Goal: Information Seeking & Learning: Find specific fact

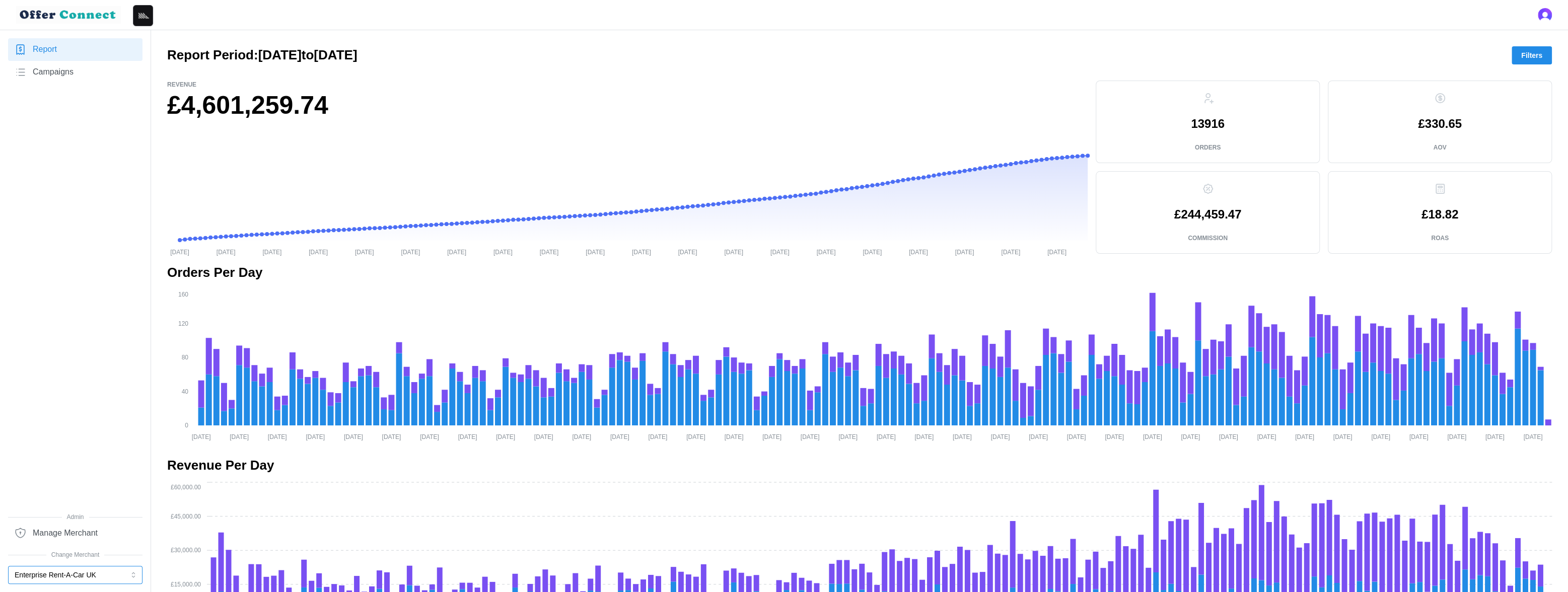
click at [64, 520] on button "Enterprise Rent-A-Car UK" at bounding box center [75, 575] width 134 height 18
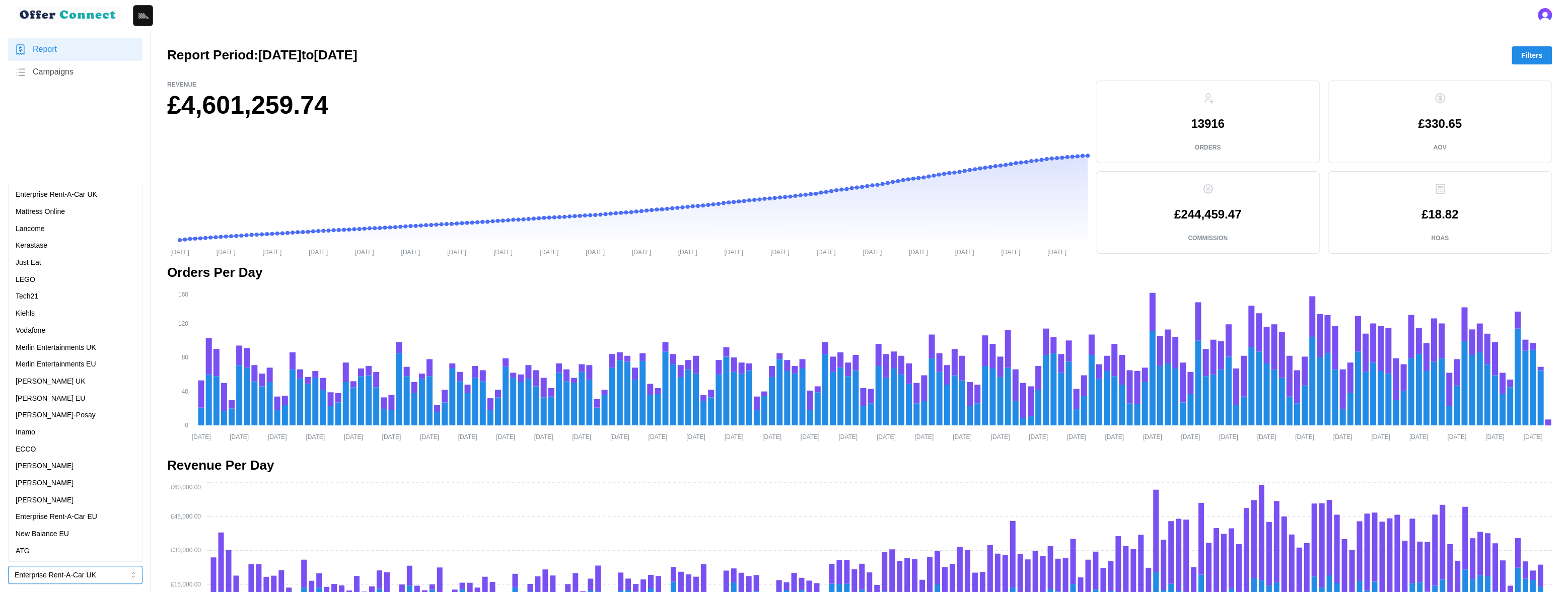
click at [64, 232] on div "Lancome" at bounding box center [75, 229] width 119 height 11
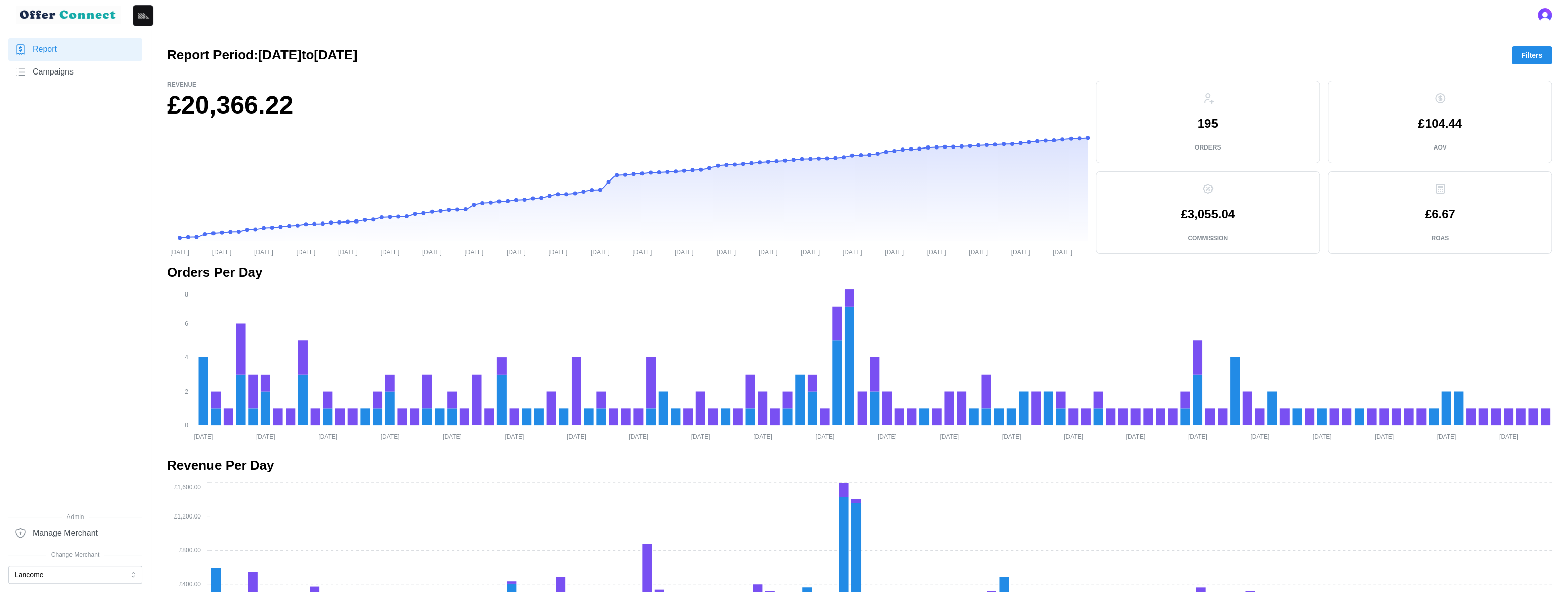
click at [72, 73] on span "Campaigns" at bounding box center [52, 72] width 41 height 12
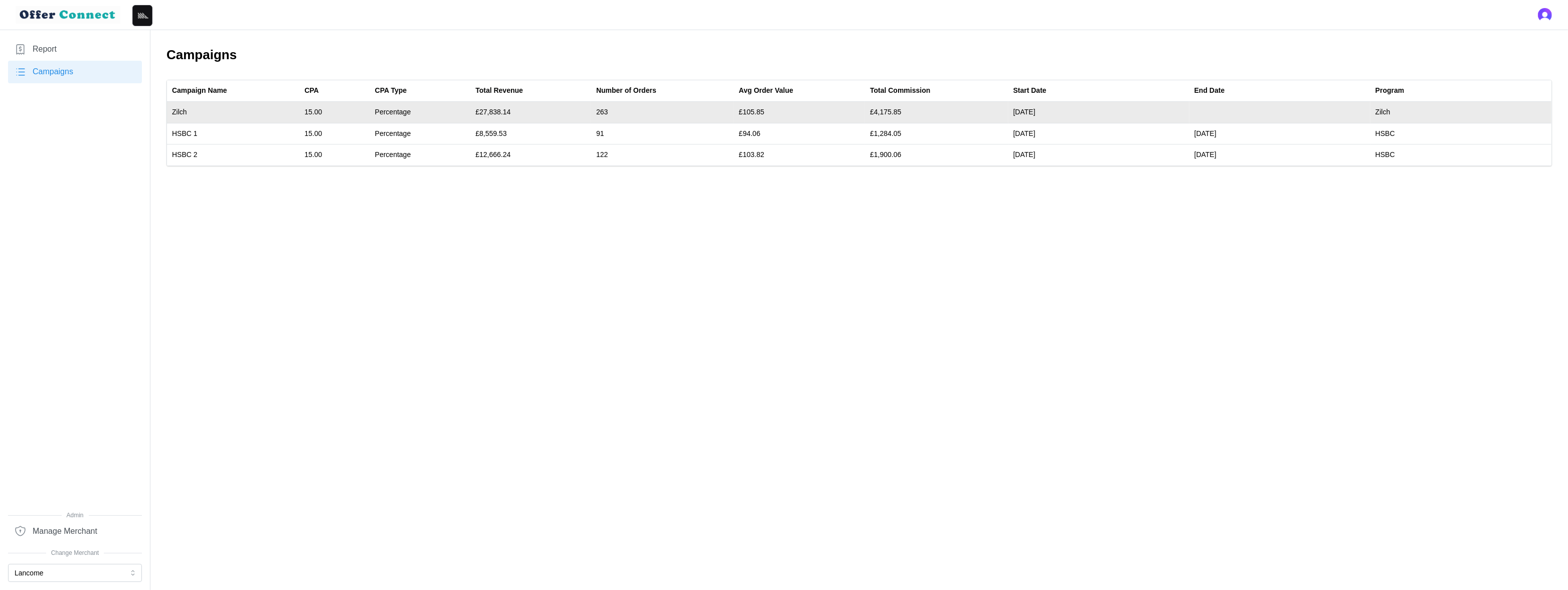
click at [495, 112] on td "£27,838.14" at bounding box center [531, 113] width 121 height 22
click at [497, 109] on td "£27,838.14" at bounding box center [531, 113] width 121 height 22
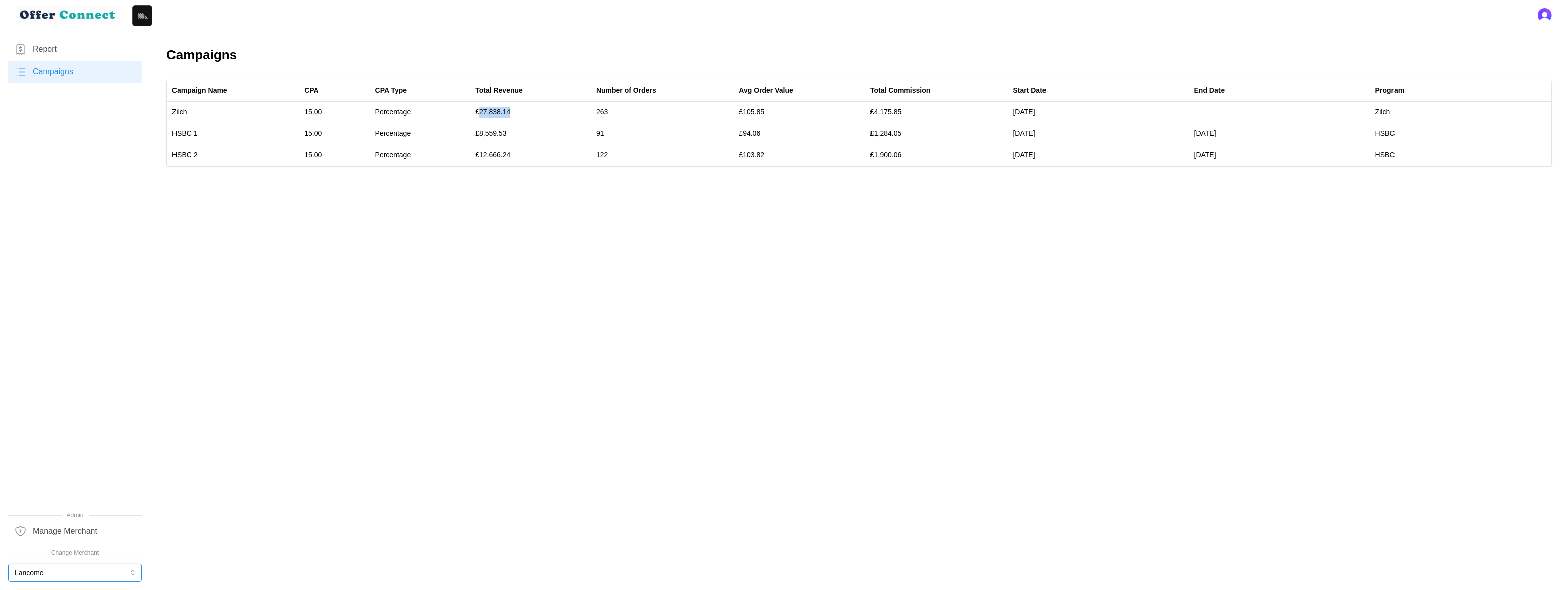
click at [47, 519] on button "Lancome" at bounding box center [75, 573] width 134 height 18
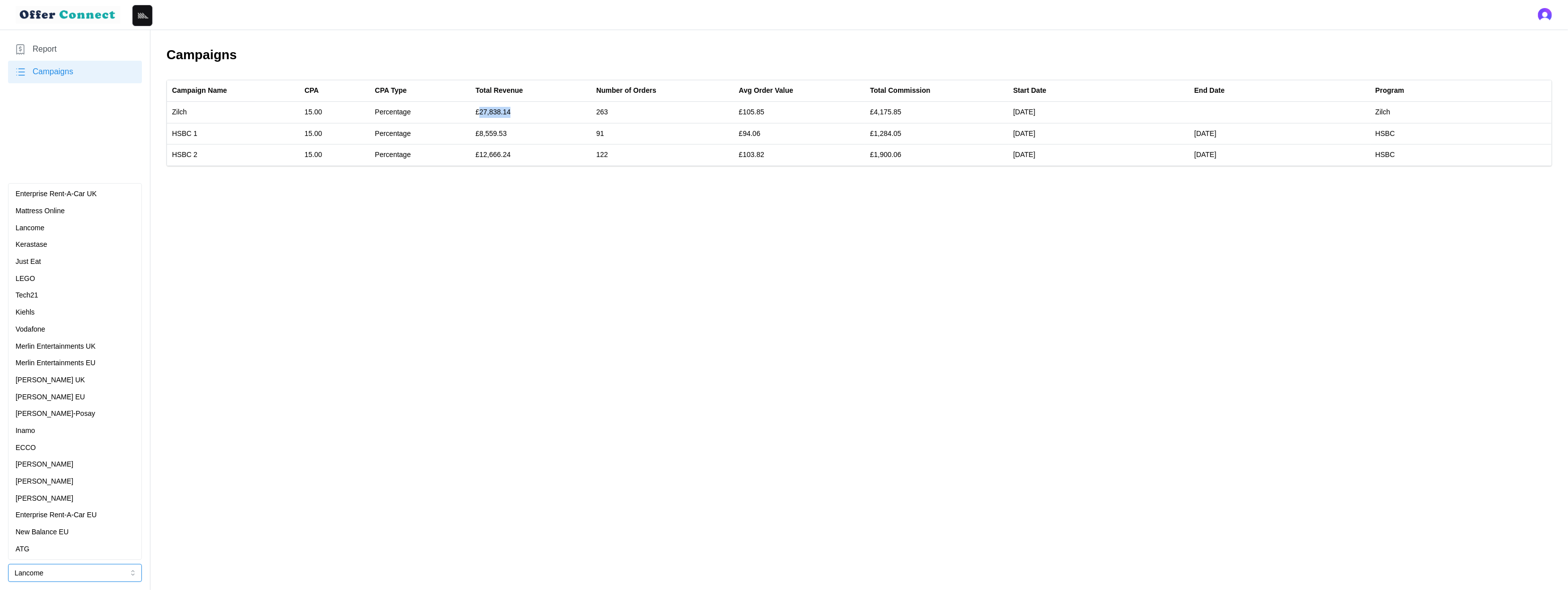
click at [57, 246] on div "Kerastase" at bounding box center [75, 245] width 119 height 11
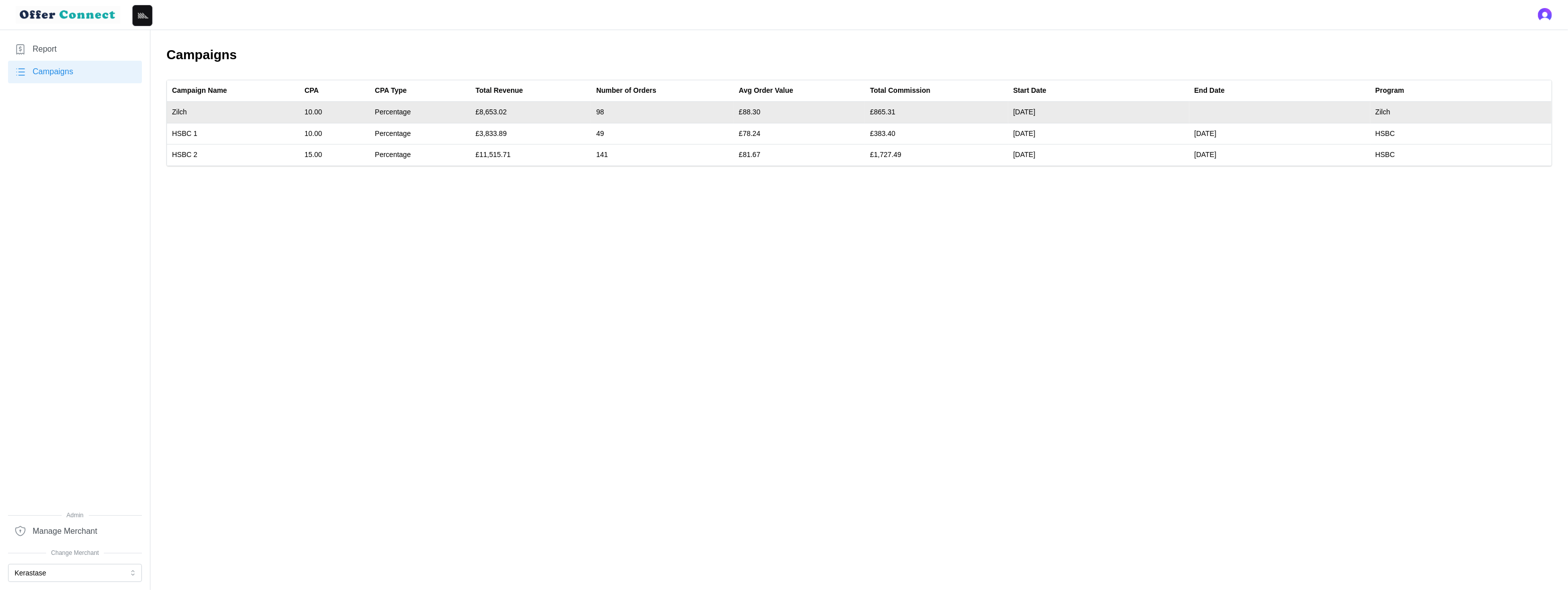
click at [496, 110] on td "£8,653.02" at bounding box center [531, 113] width 121 height 22
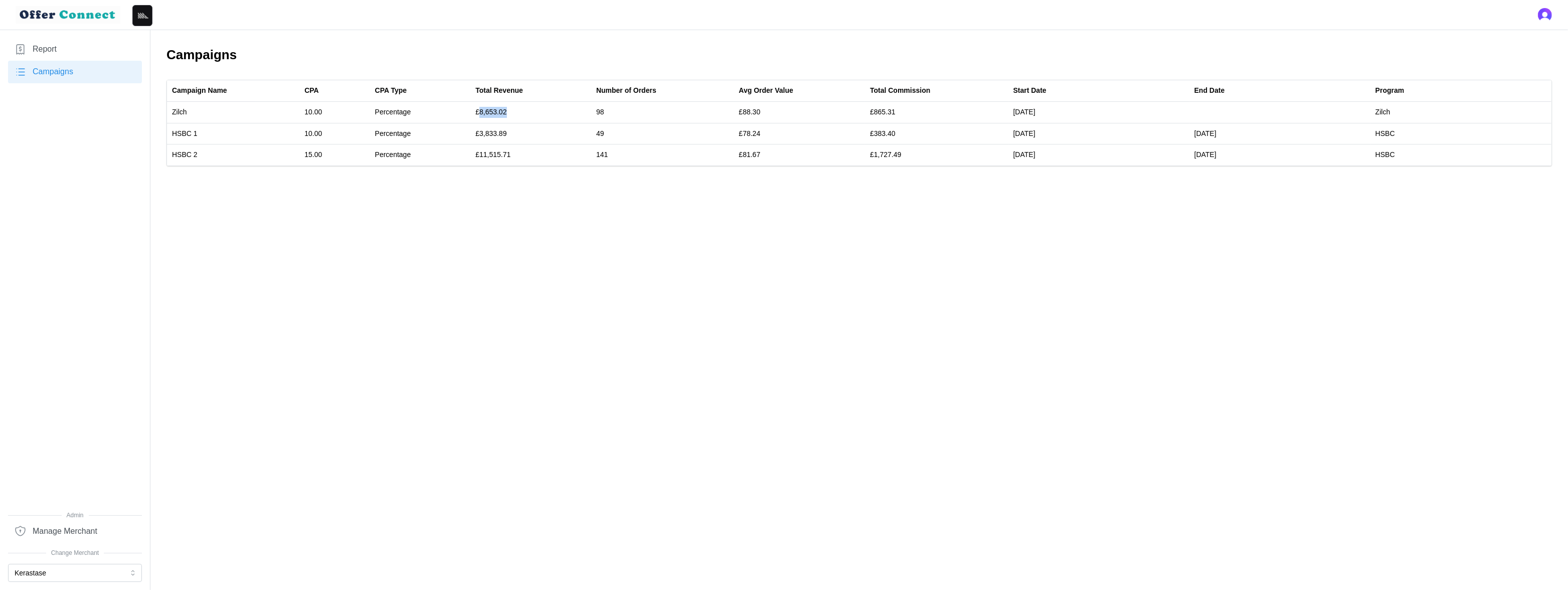
copy td "8,653.02"
click at [62, 519] on button "Kerastase" at bounding box center [75, 573] width 134 height 18
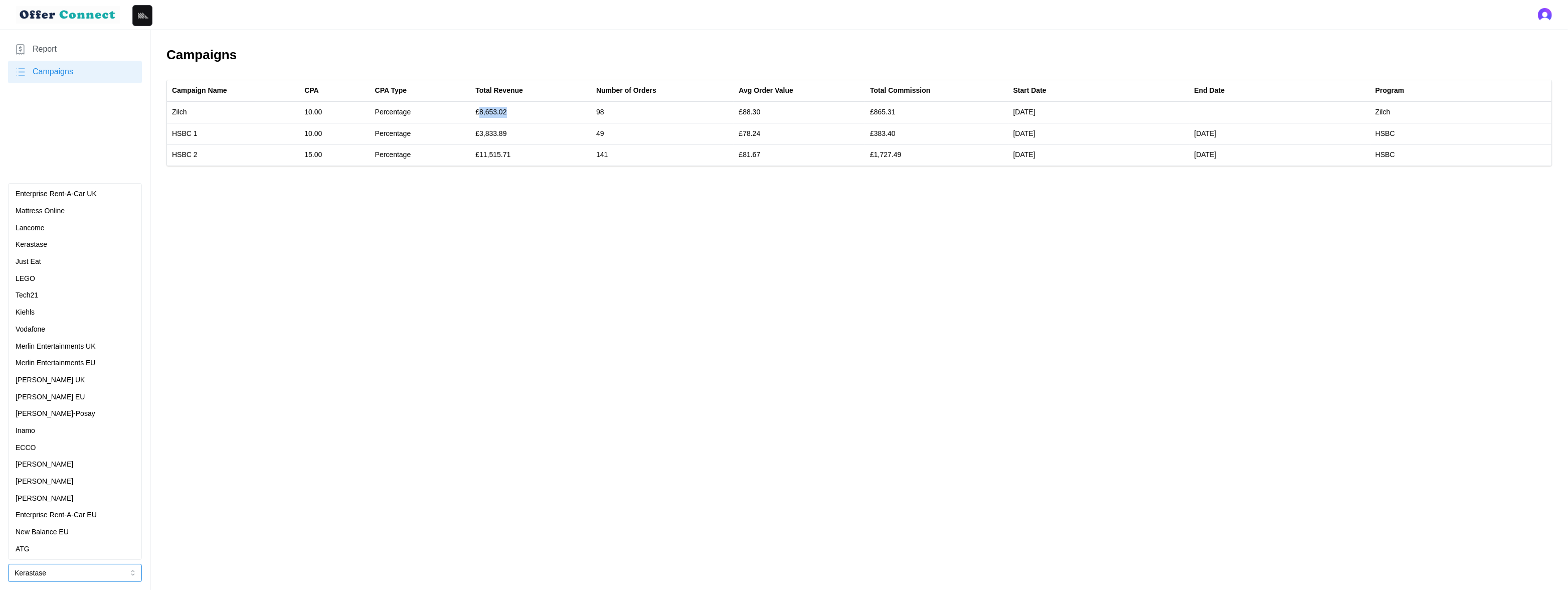
click at [73, 214] on div "Mattress Online" at bounding box center [75, 211] width 119 height 11
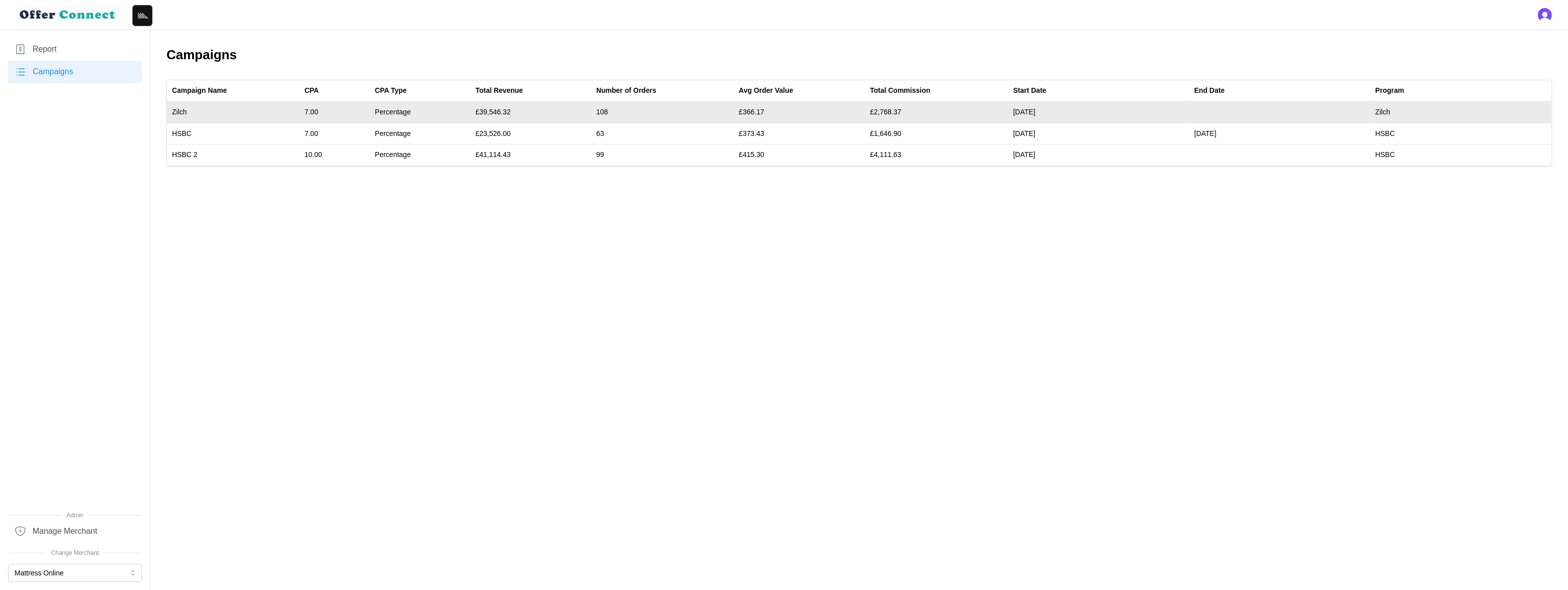
click at [503, 108] on td "£39,546.32" at bounding box center [531, 113] width 121 height 22
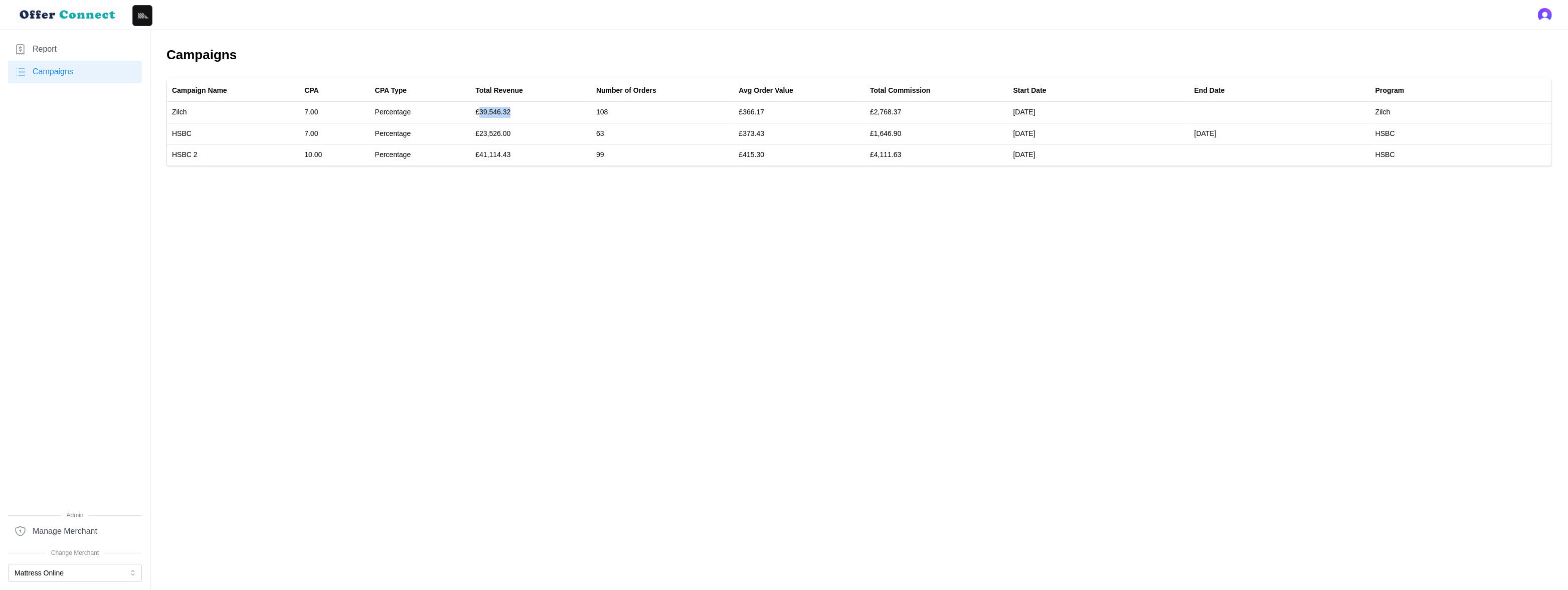
copy td "39,546.32"
click at [51, 519] on button "Mattress Online" at bounding box center [75, 573] width 134 height 18
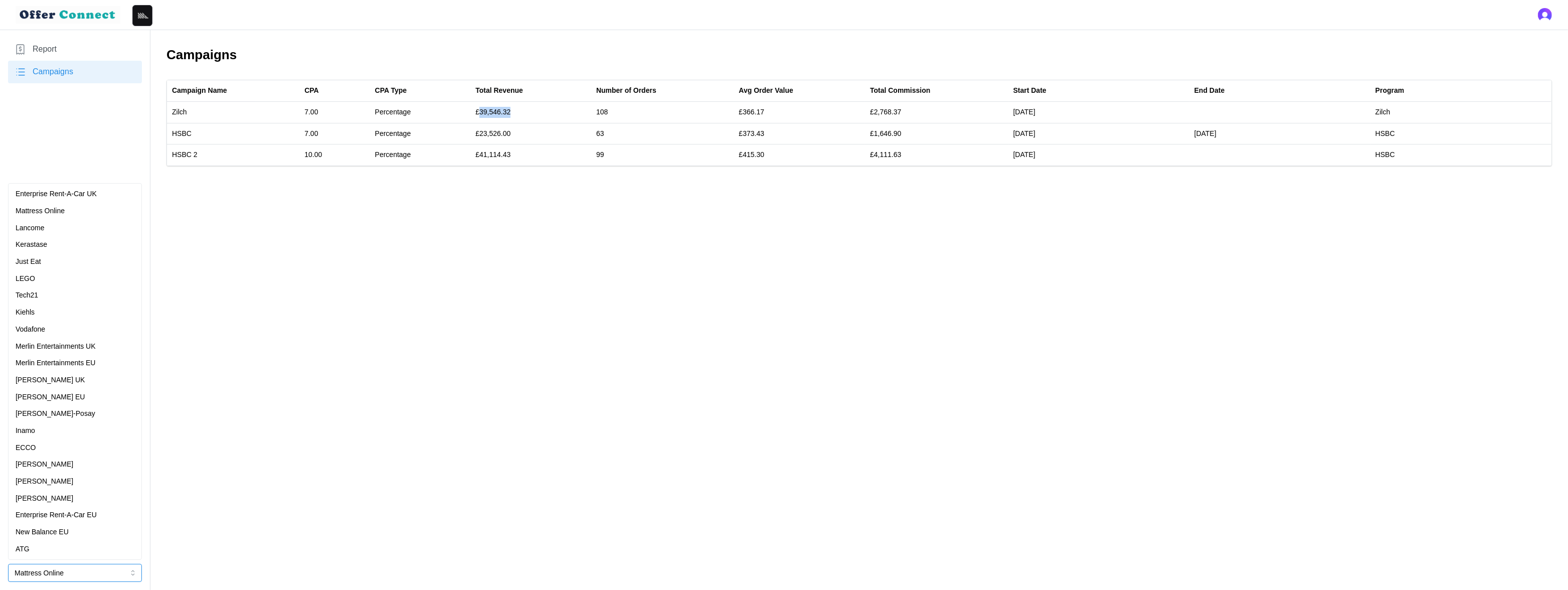
click at [88, 231] on div "Lancome" at bounding box center [75, 228] width 119 height 11
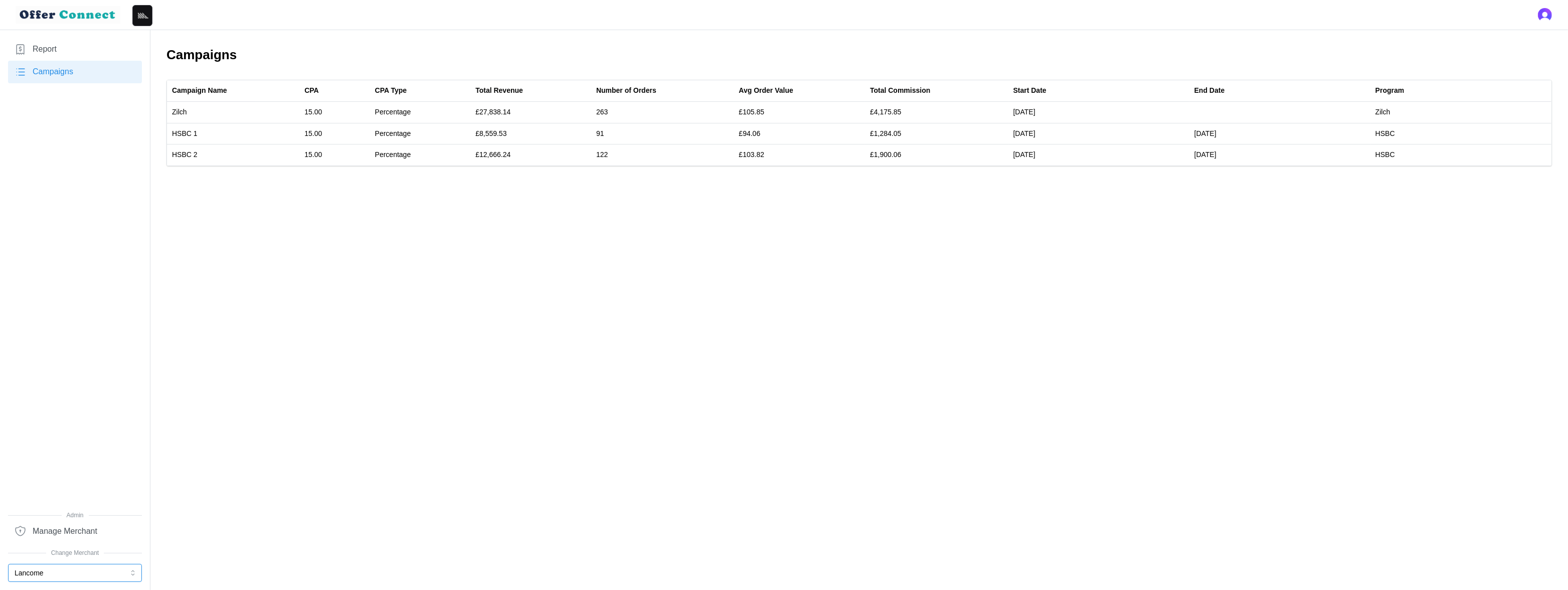
click at [80, 519] on button "Lancome" at bounding box center [75, 573] width 134 height 18
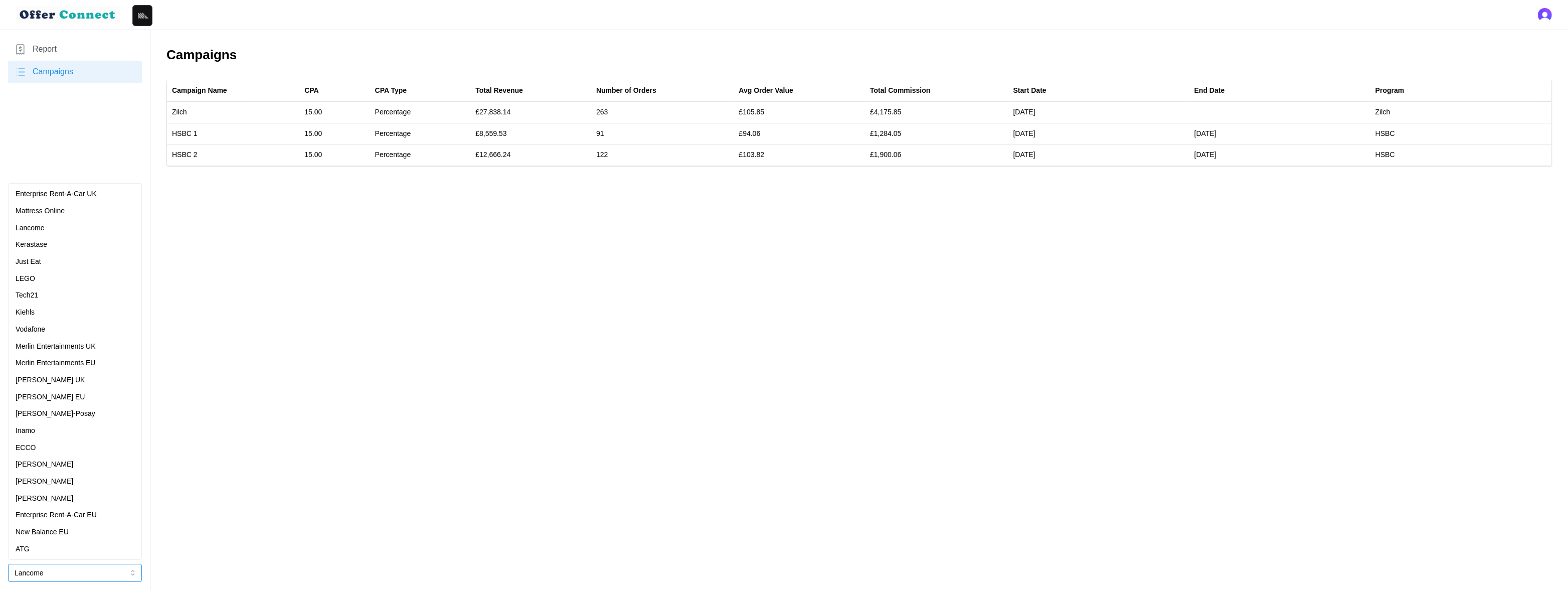
click at [59, 243] on div "Kerastase" at bounding box center [75, 245] width 119 height 11
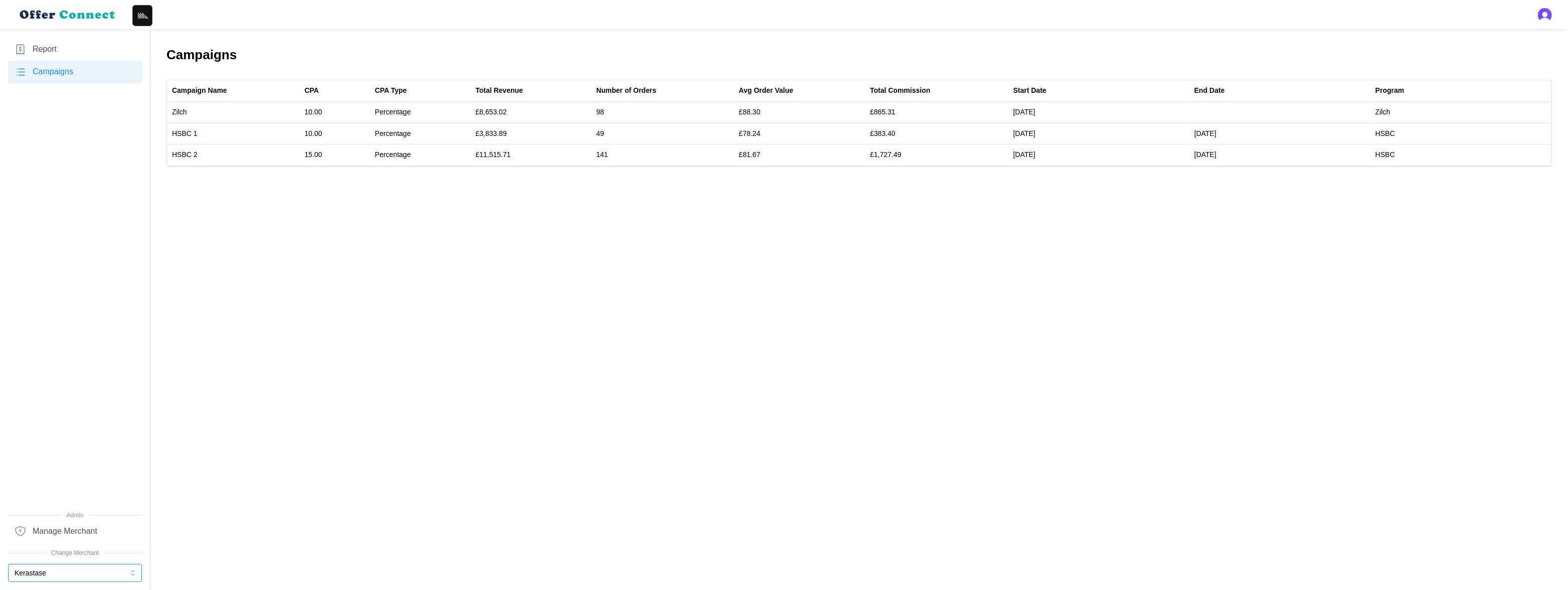
click at [56, 519] on button "Kerastase" at bounding box center [75, 573] width 134 height 18
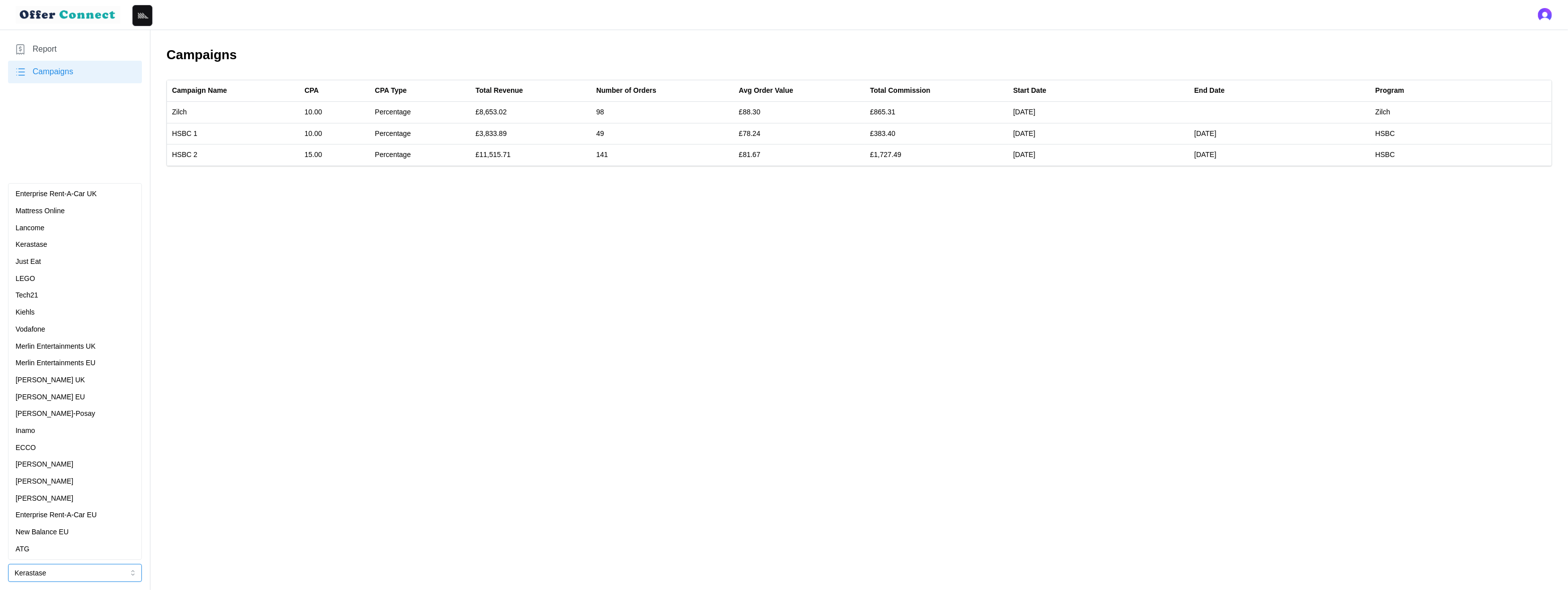
click at [76, 193] on p "Enterprise Rent-A-Car UK" at bounding box center [56, 194] width 81 height 11
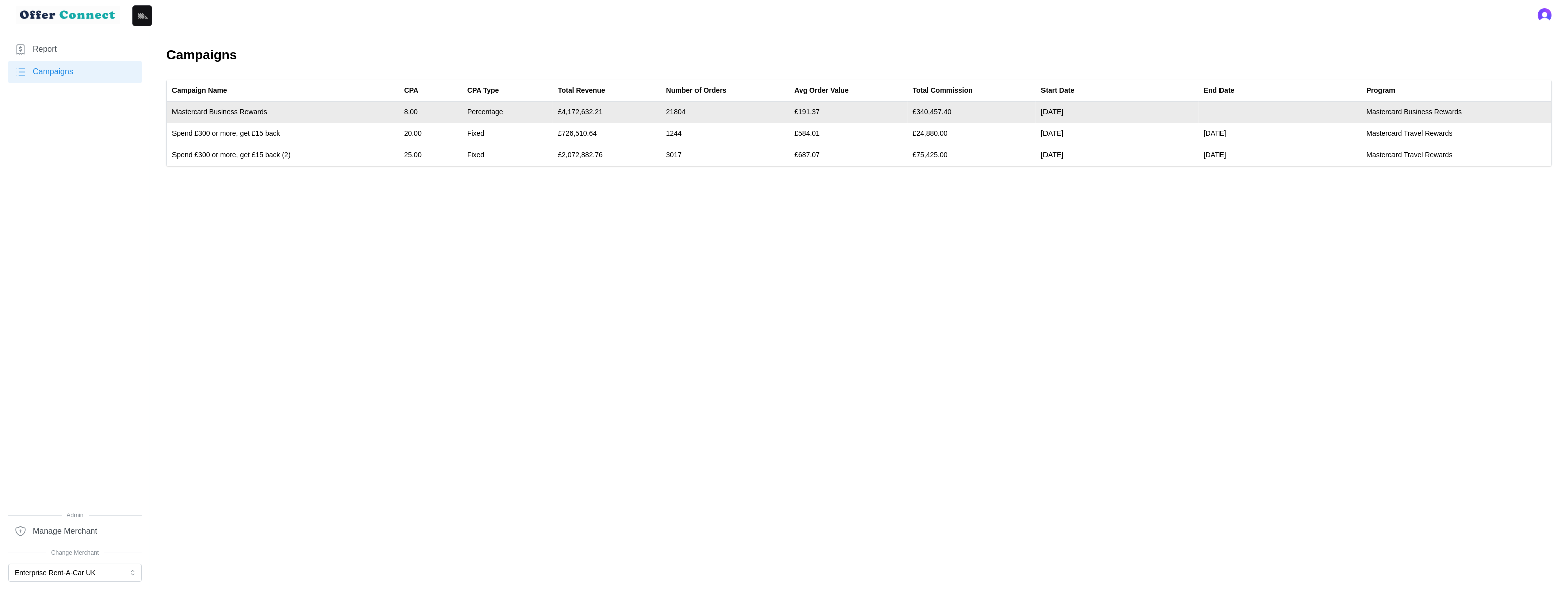
click at [585, 112] on td "£4,172,632.21" at bounding box center [607, 113] width 108 height 22
copy td "4,172,632.21"
click at [681, 113] on td "21804" at bounding box center [725, 113] width 129 height 22
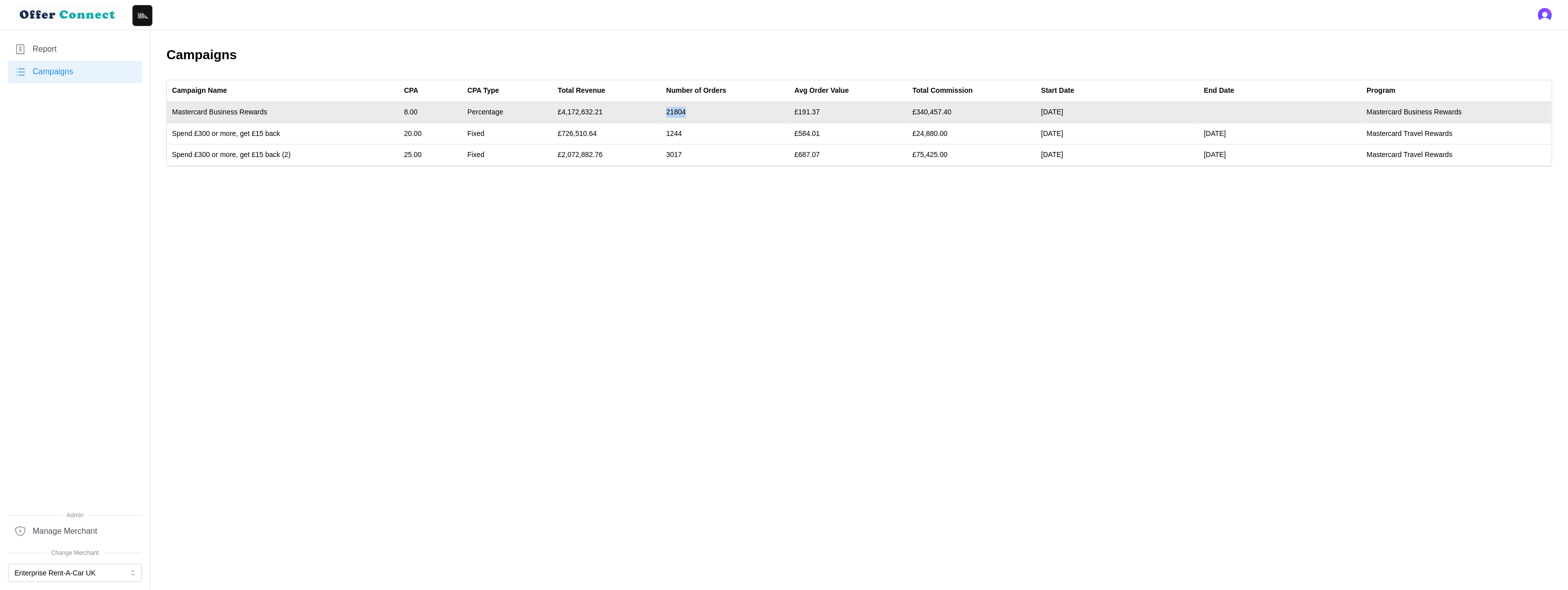
copy td "21804"
